Goal: Information Seeking & Learning: Learn about a topic

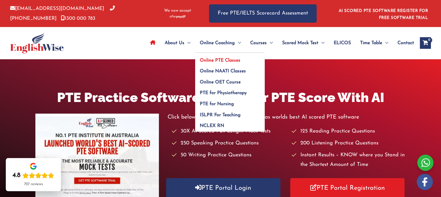
click at [219, 59] on span "Online PTE Classes" at bounding box center [220, 60] width 41 height 5
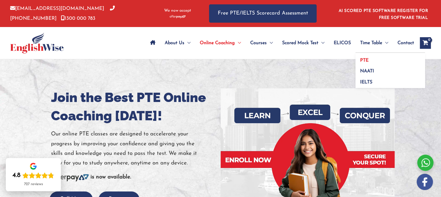
click at [370, 61] on link "PTE" at bounding box center [390, 58] width 70 height 11
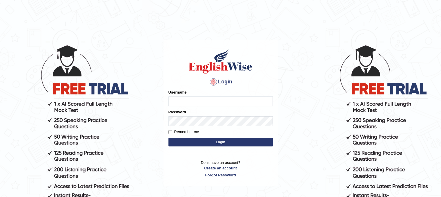
click at [187, 100] on input "Username" at bounding box center [220, 101] width 104 height 10
type input "v"
type input "Vishal1007"
click at [171, 131] on input "Remember me" at bounding box center [170, 132] width 4 height 4
checkbox input "true"
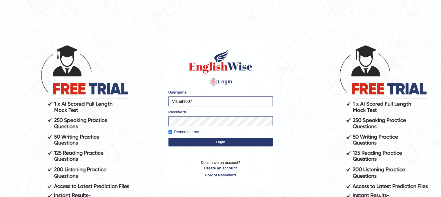
click at [190, 141] on button "Login" at bounding box center [220, 141] width 104 height 9
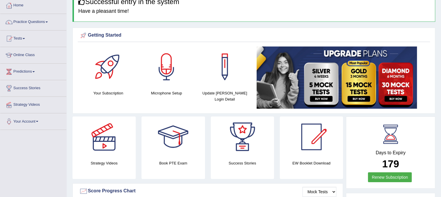
scroll to position [23, 0]
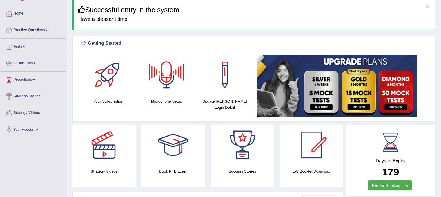
click at [26, 62] on link "Online Class" at bounding box center [33, 62] width 66 height 14
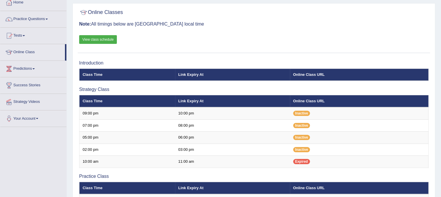
scroll to position [35, 0]
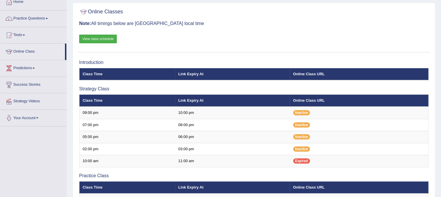
click at [102, 38] on link "View class schedule" at bounding box center [98, 38] width 38 height 9
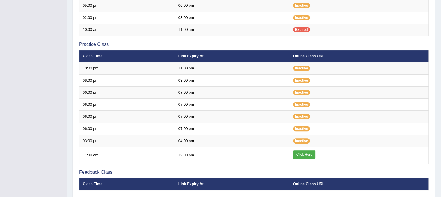
scroll to position [166, 0]
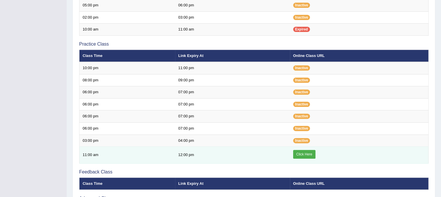
click at [305, 152] on link "Click Here" at bounding box center [304, 154] width 22 height 9
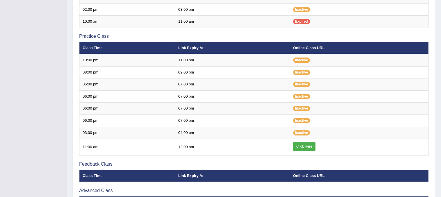
click at [436, 10] on div "Home Online Classes Online Classes Note: All timings below are Melbourne local …" at bounding box center [254, 38] width 374 height 424
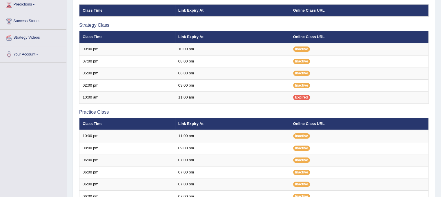
scroll to position [97, 0]
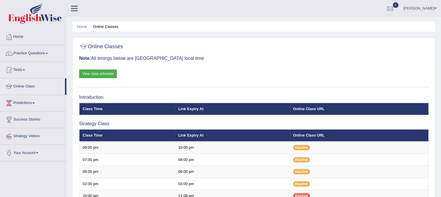
scroll to position [172, 0]
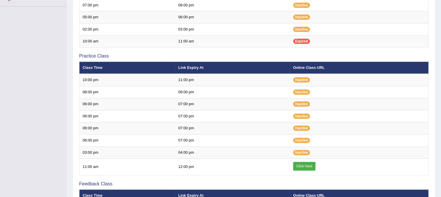
scroll to position [162, 0]
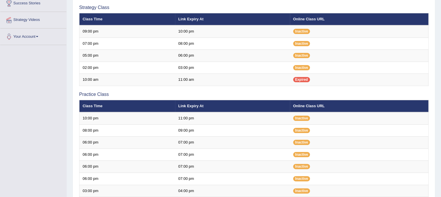
scroll to position [239, 0]
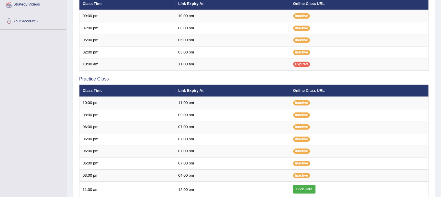
scroll to position [120, 0]
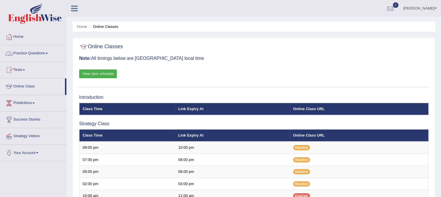
click at [43, 54] on link "Practice Questions" at bounding box center [33, 52] width 66 height 14
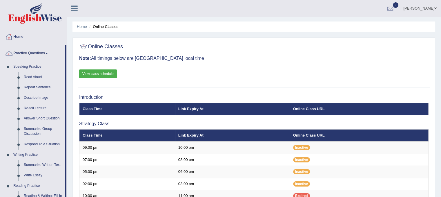
click at [43, 54] on link "Practice Questions" at bounding box center [32, 52] width 65 height 14
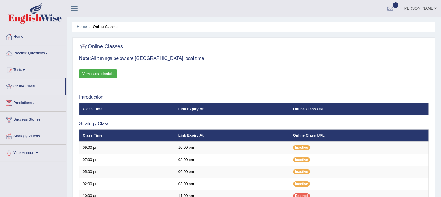
click at [43, 54] on link "Practice Questions" at bounding box center [33, 52] width 66 height 14
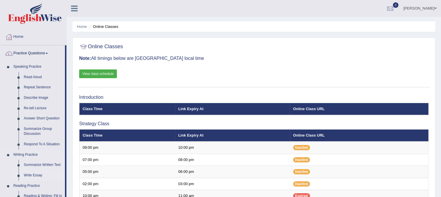
click at [65, 172] on link "Write Essay" at bounding box center [43, 175] width 44 height 10
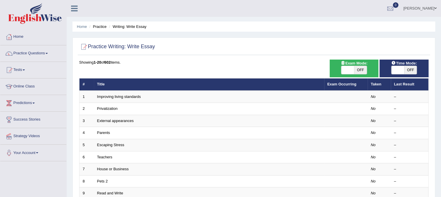
click at [48, 54] on link "Practice Questions" at bounding box center [33, 52] width 66 height 14
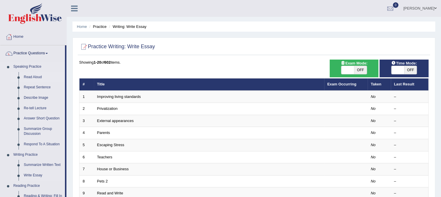
click at [31, 77] on link "Read Aloud" at bounding box center [43, 77] width 44 height 10
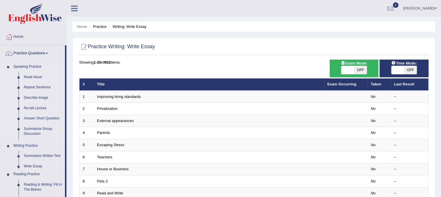
click at [31, 77] on link "Read Aloud" at bounding box center [43, 77] width 44 height 10
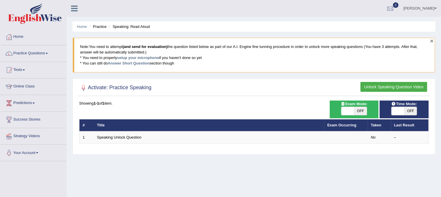
click at [432, 41] on button "×" at bounding box center [431, 41] width 3 height 6
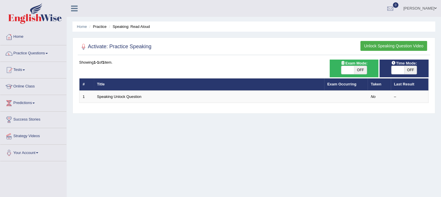
click at [31, 51] on link "Practice Questions" at bounding box center [33, 52] width 66 height 14
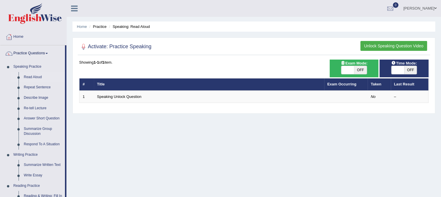
click at [31, 51] on link "Practice Questions" at bounding box center [32, 52] width 65 height 14
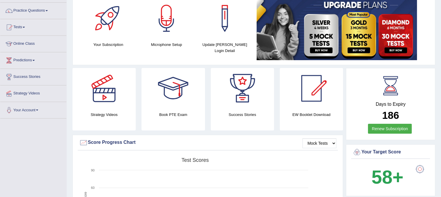
scroll to position [46, 0]
